Goal: Obtain resource: Obtain resource

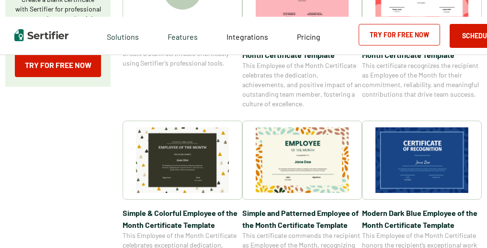
scroll to position [272, 0]
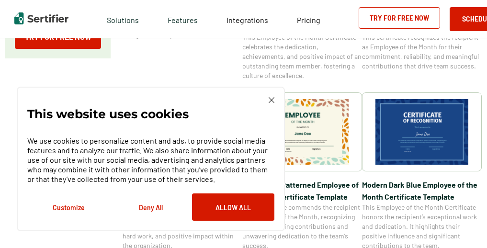
click at [271, 102] on img at bounding box center [272, 100] width 6 height 6
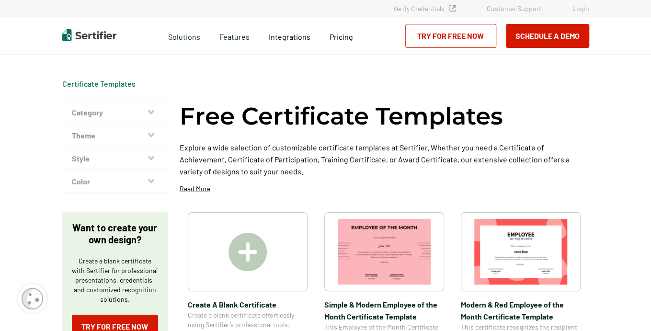
click at [152, 110] on icon "button" at bounding box center [151, 112] width 6 height 8
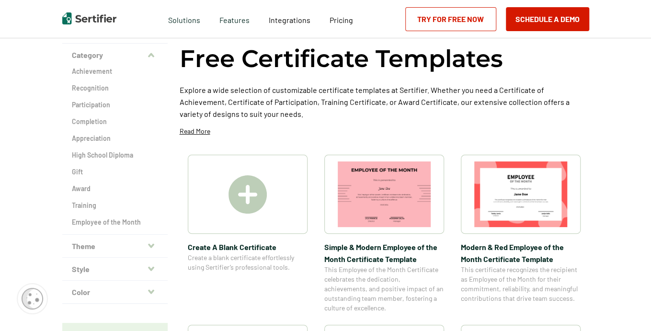
scroll to position [77, 0]
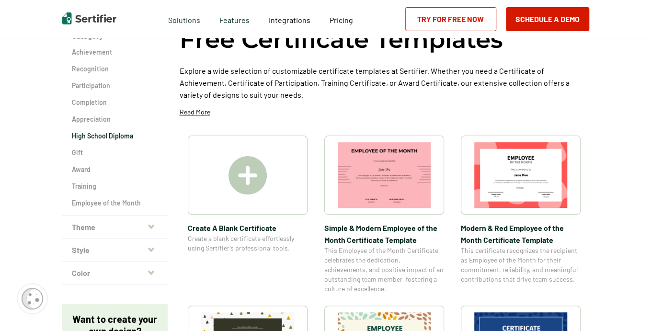
click at [110, 140] on h2 "High School Diploma" at bounding box center [115, 136] width 86 height 10
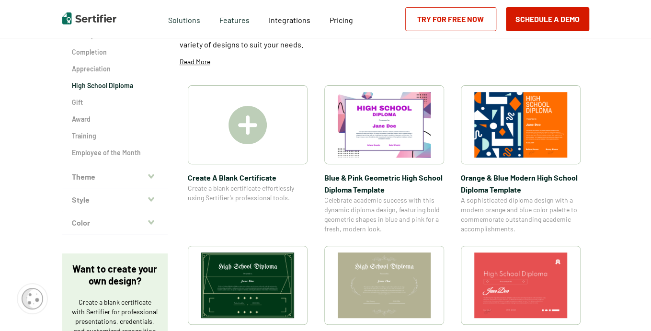
scroll to position [134, 0]
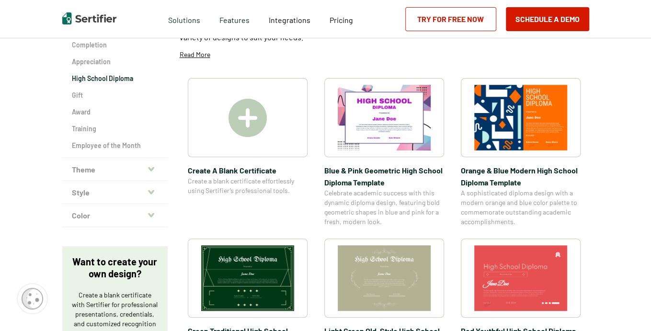
click at [237, 248] on img at bounding box center [247, 278] width 93 height 66
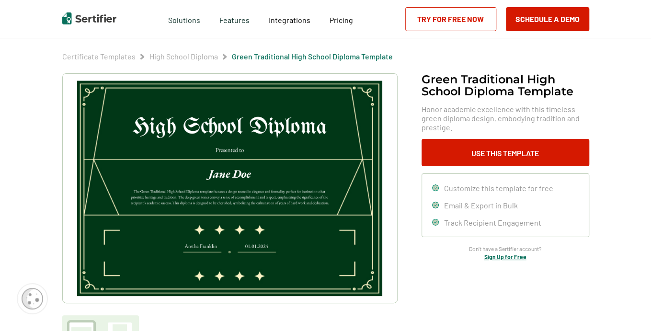
scroll to position [30, 0]
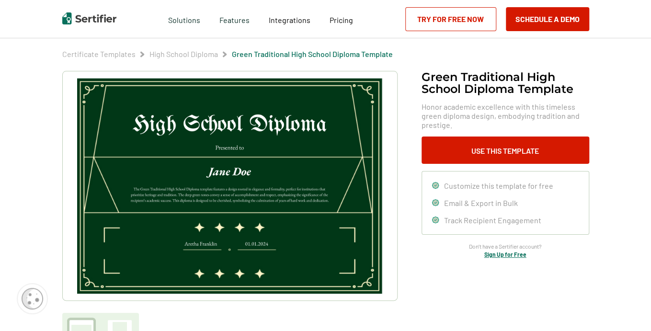
click at [212, 198] on img at bounding box center [229, 186] width 305 height 216
click at [359, 102] on img at bounding box center [229, 186] width 305 height 216
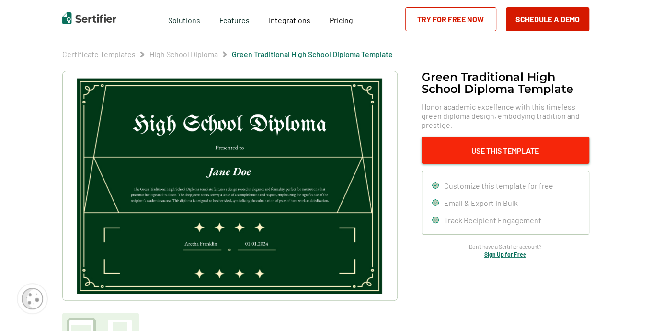
click at [487, 144] on button "Use This Template" at bounding box center [505, 149] width 168 height 27
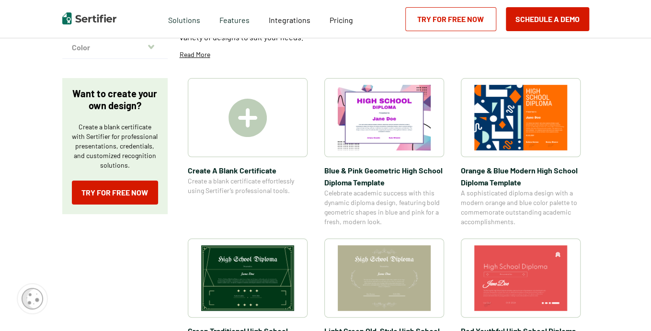
scroll to position [77, 0]
